Goal: Navigation & Orientation: Find specific page/section

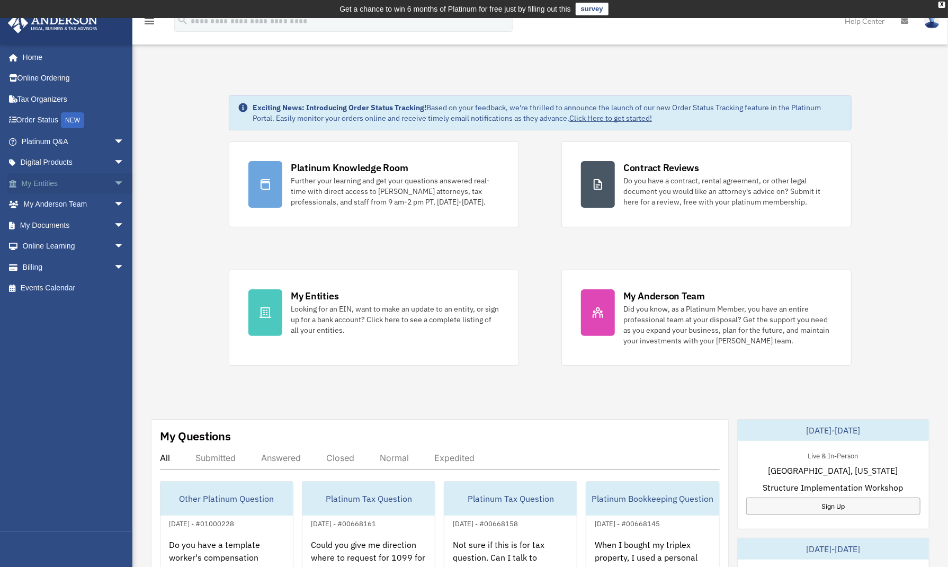
click at [114, 184] on span "arrow_drop_down" at bounding box center [124, 184] width 21 height 22
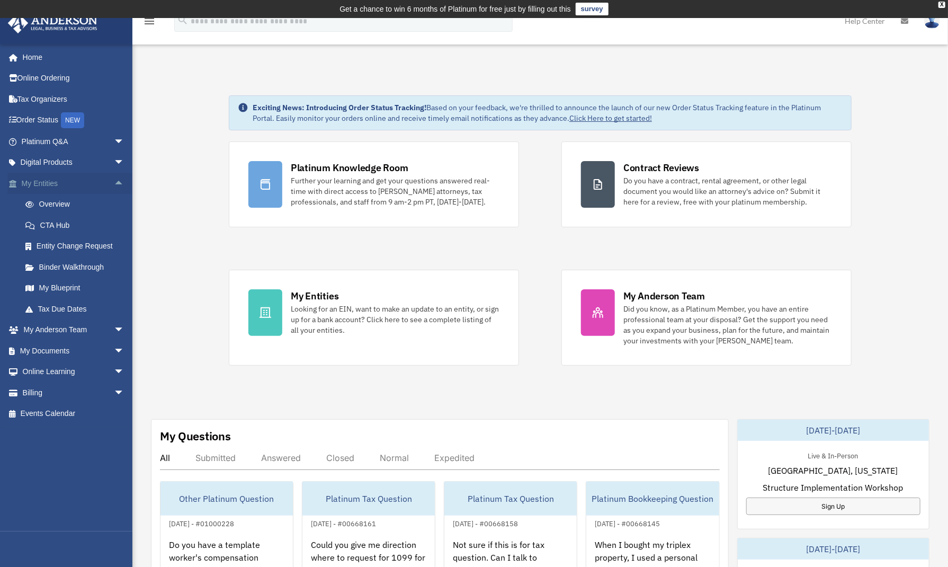
click at [59, 184] on link "My Entities arrow_drop_up" at bounding box center [73, 183] width 133 height 21
click at [60, 197] on link "Overview" at bounding box center [78, 204] width 126 height 21
